Goal: Find specific page/section: Find specific page/section

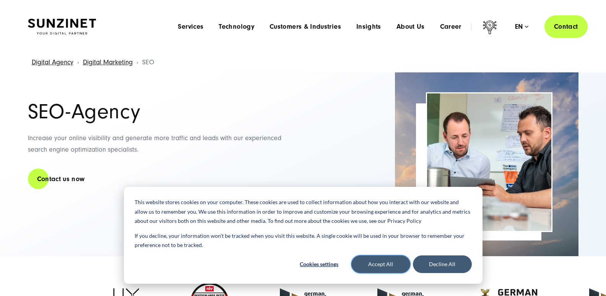
click at [382, 267] on button "Accept All" at bounding box center [380, 264] width 59 height 18
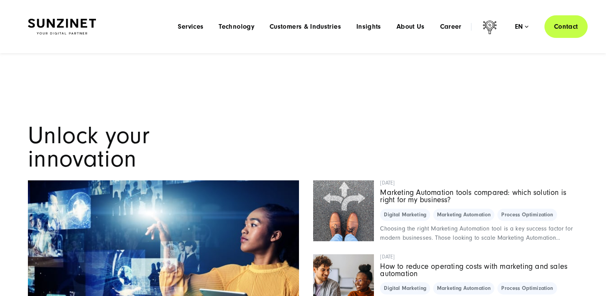
scroll to position [4804, 0]
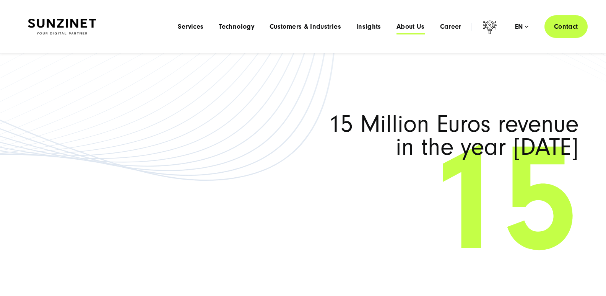
click at [412, 29] on span "About Us" at bounding box center [411, 27] width 28 height 8
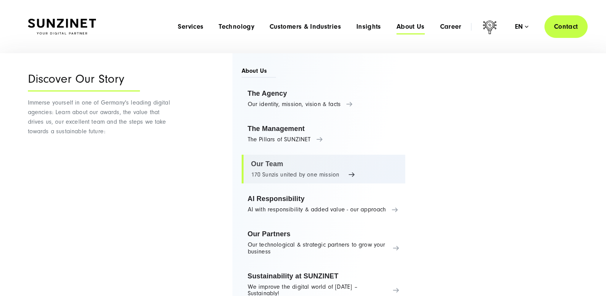
click at [265, 163] on link "Our Team 170 Sunzis united by one mission" at bounding box center [324, 169] width 164 height 29
click at [290, 170] on link "Our Team 170 Sunzis united by one mission" at bounding box center [324, 169] width 164 height 29
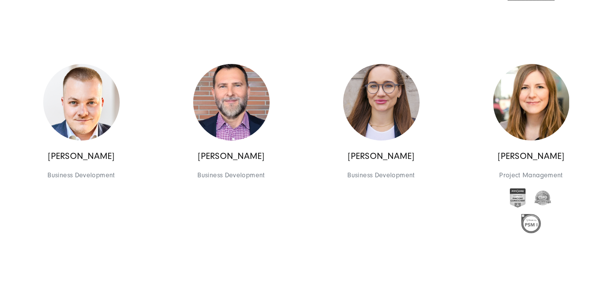
scroll to position [1094, 0]
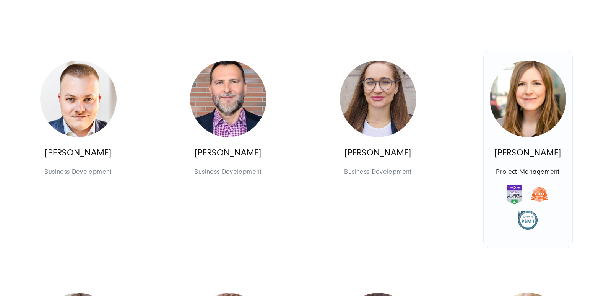
click at [532, 158] on p "Inga Feischen" at bounding box center [528, 152] width 76 height 11
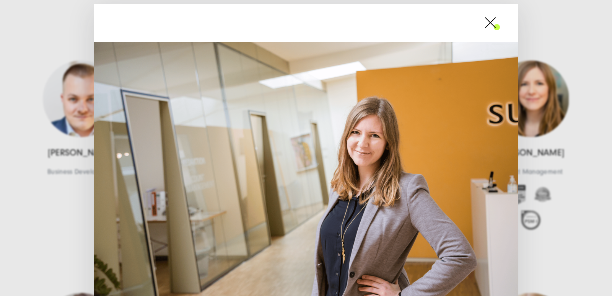
scroll to position [264, 0]
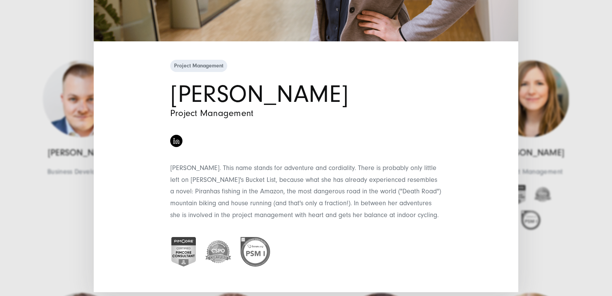
click at [270, 98] on h1 "Inga Feischen" at bounding box center [306, 94] width 272 height 23
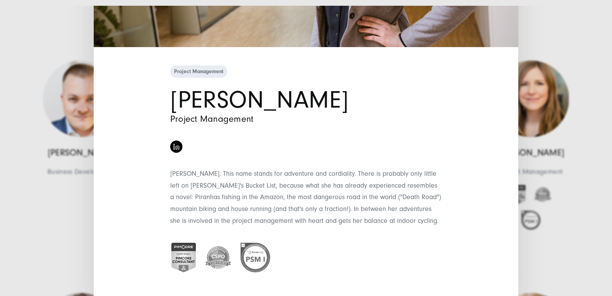
drag, startPoint x: 327, startPoint y: 96, endPoint x: 179, endPoint y: 102, distance: 148.1
click at [179, 102] on h1 "Inga Feischen" at bounding box center [306, 99] width 272 height 23
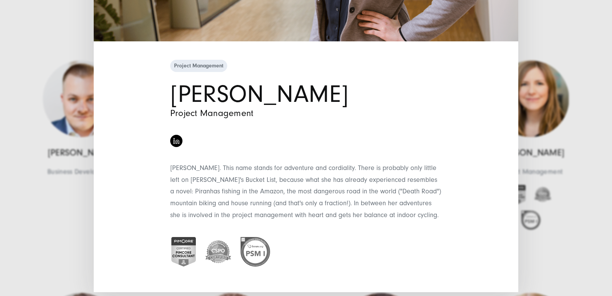
scroll to position [0, 0]
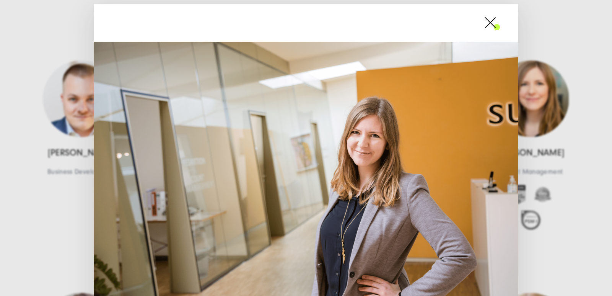
click at [500, 28] on span at bounding box center [500, 22] width 0 height 19
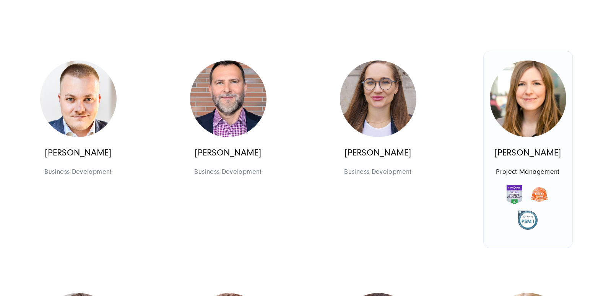
click at [508, 171] on link "Inga Feischen Project Management Project Management" at bounding box center [528, 149] width 89 height 197
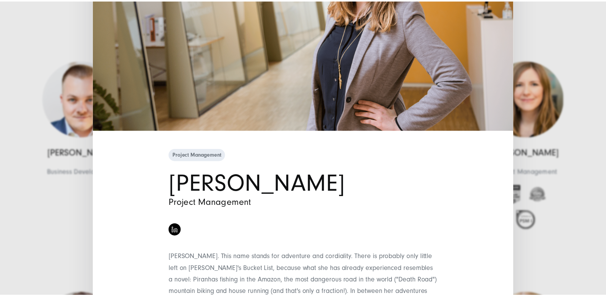
scroll to position [217, 0]
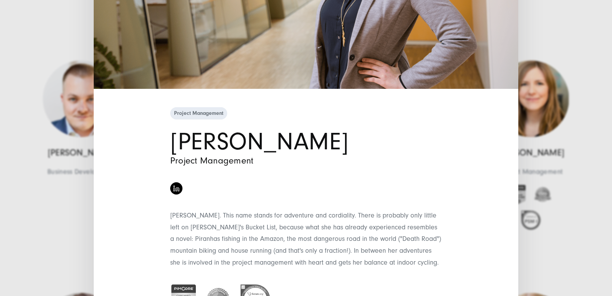
click at [269, 142] on h1 "Inga Feischen" at bounding box center [306, 141] width 272 height 23
drag, startPoint x: 163, startPoint y: 142, endPoint x: 315, endPoint y: 140, distance: 151.8
click at [314, 140] on div "Project Management Inga Feischen Project Management" at bounding box center [306, 222] width 287 height 234
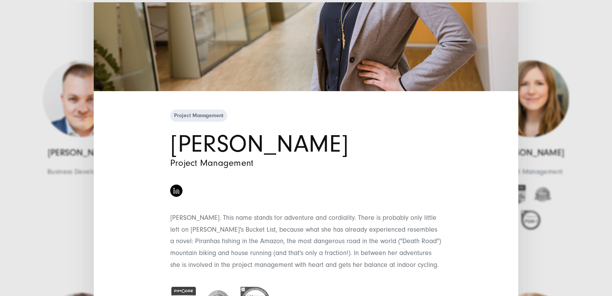
drag, startPoint x: 325, startPoint y: 140, endPoint x: 161, endPoint y: 143, distance: 163.7
click at [163, 143] on div "Project Management Inga Feischen Project Management" at bounding box center [306, 225] width 287 height 234
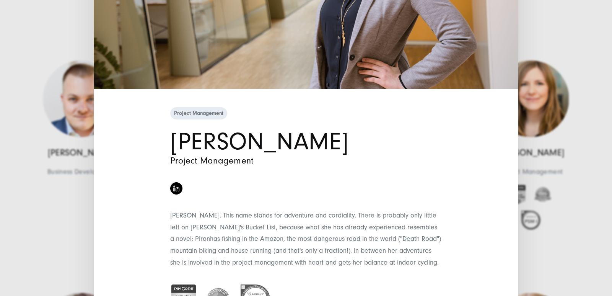
click at [551, 78] on div "Project Management Inga Feischen Project Management" at bounding box center [306, 148] width 612 height 296
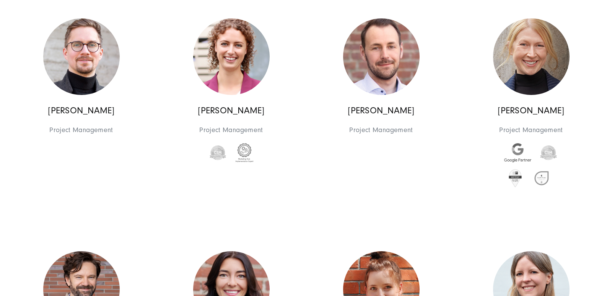
scroll to position [1372, 0]
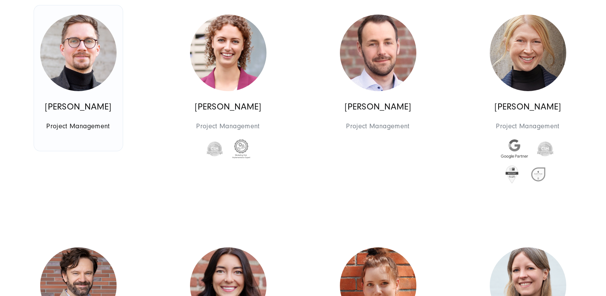
click at [76, 88] on img at bounding box center [78, 53] width 76 height 76
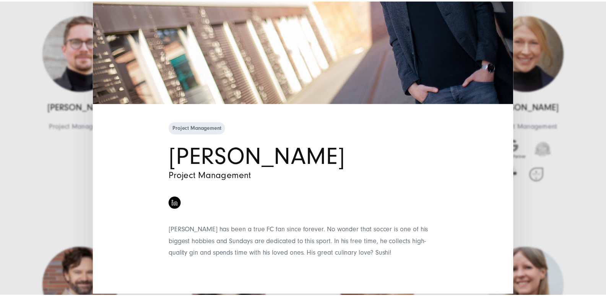
scroll to position [159, 0]
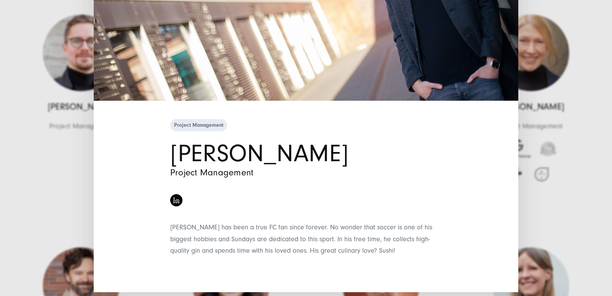
click at [538, 76] on div "Project Management Jonas Müller-Frank Project Management" at bounding box center [306, 148] width 612 height 296
